Goal: Transaction & Acquisition: Purchase product/service

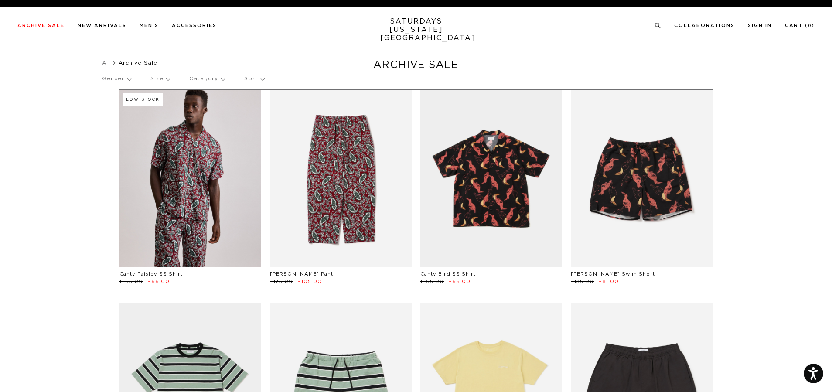
click at [124, 78] on p "Gender" at bounding box center [116, 79] width 29 height 20
click at [115, 109] on p "Mens" at bounding box center [128, 108] width 52 height 11
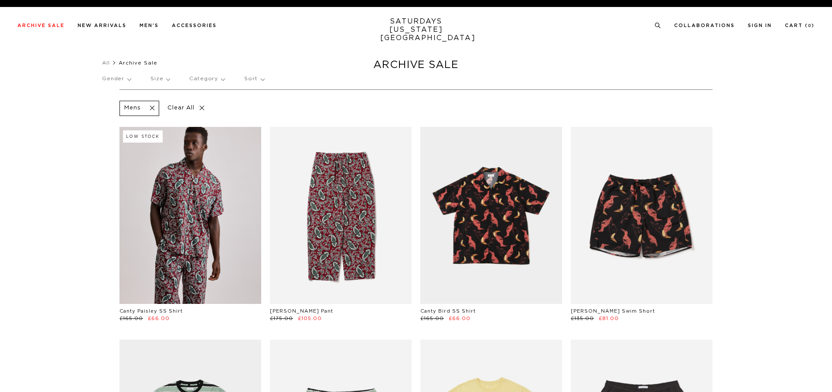
click at [169, 84] on p "Size" at bounding box center [159, 79] width 19 height 20
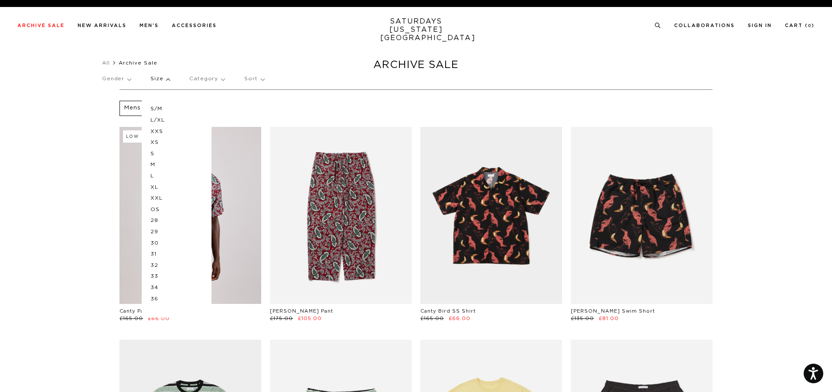
click at [153, 175] on p "L" at bounding box center [176, 175] width 52 height 11
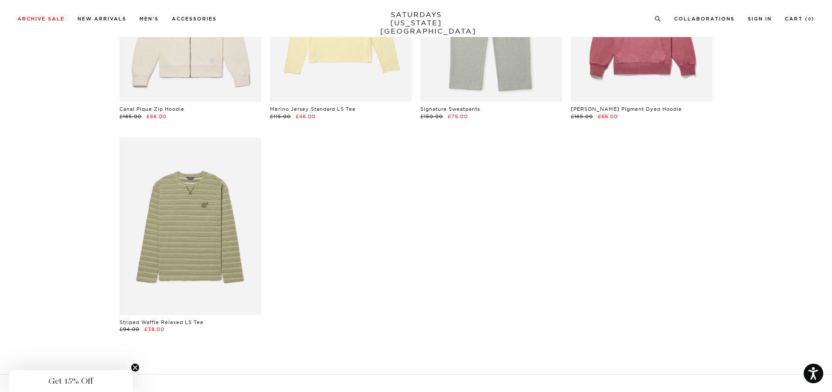
scroll to position [5796, 0]
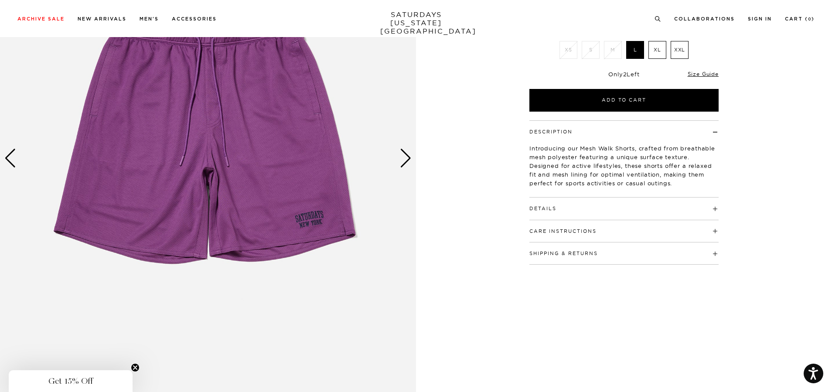
scroll to position [131, 0]
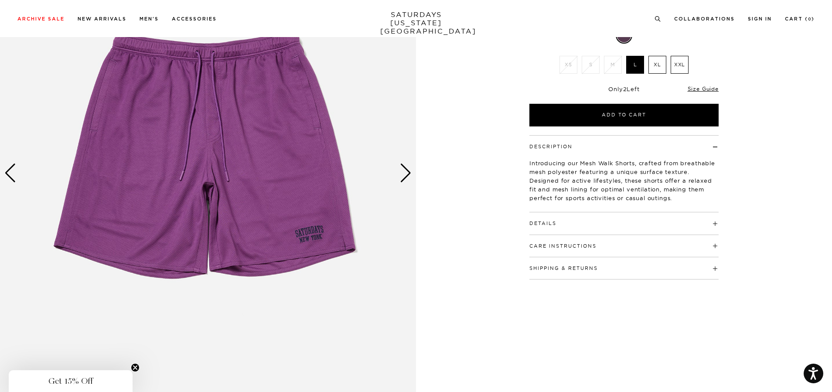
click at [397, 167] on img at bounding box center [208, 173] width 416 height 520
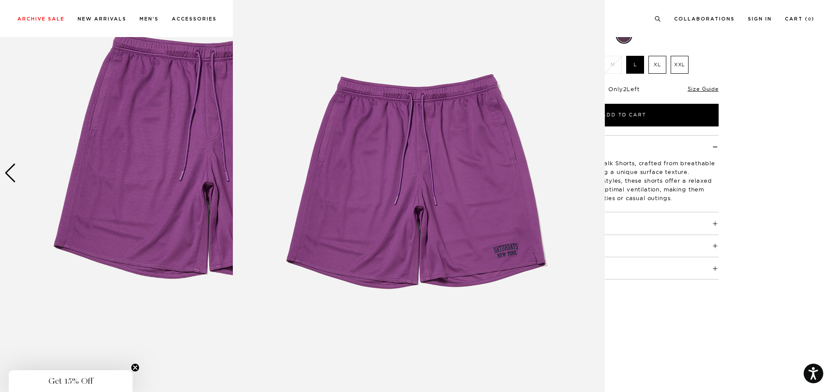
scroll to position [25, 0]
click at [146, 207] on figure at bounding box center [416, 196] width 832 height 392
